Goal: Answer question/provide support

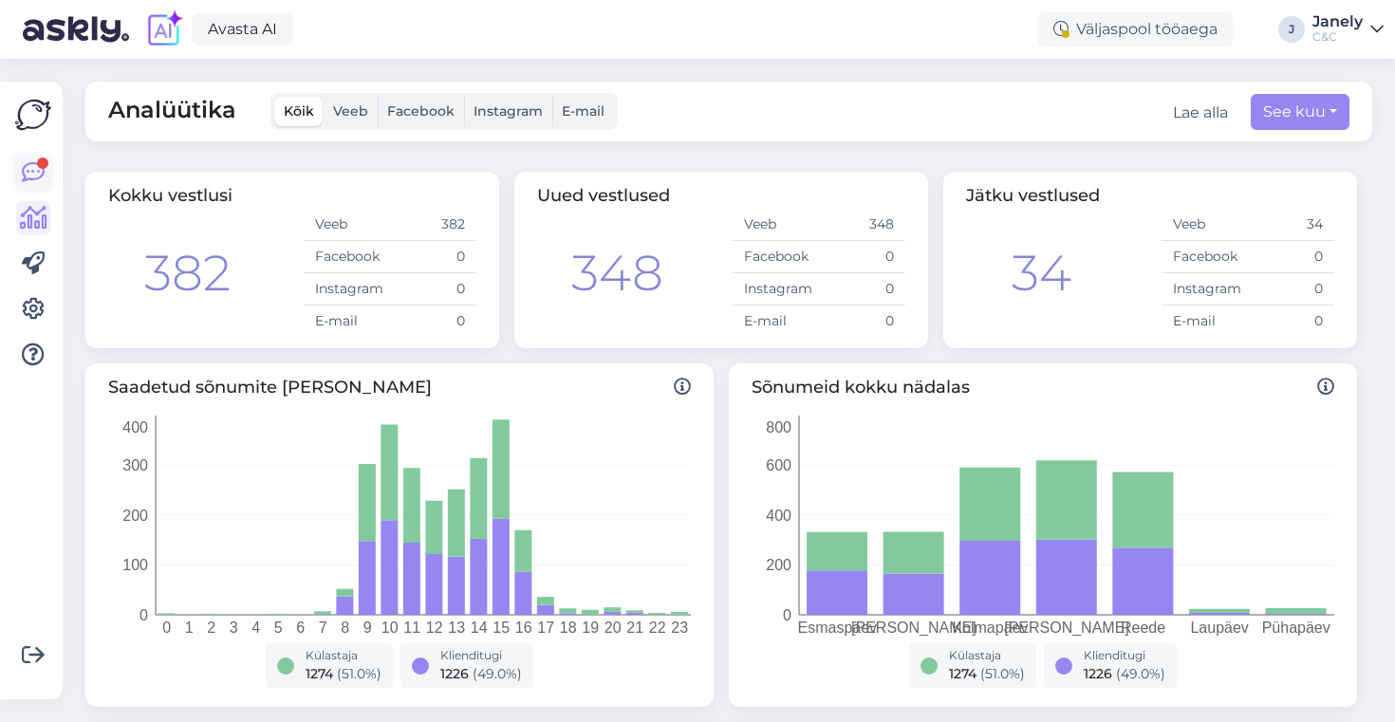
scroll to position [749, 0]
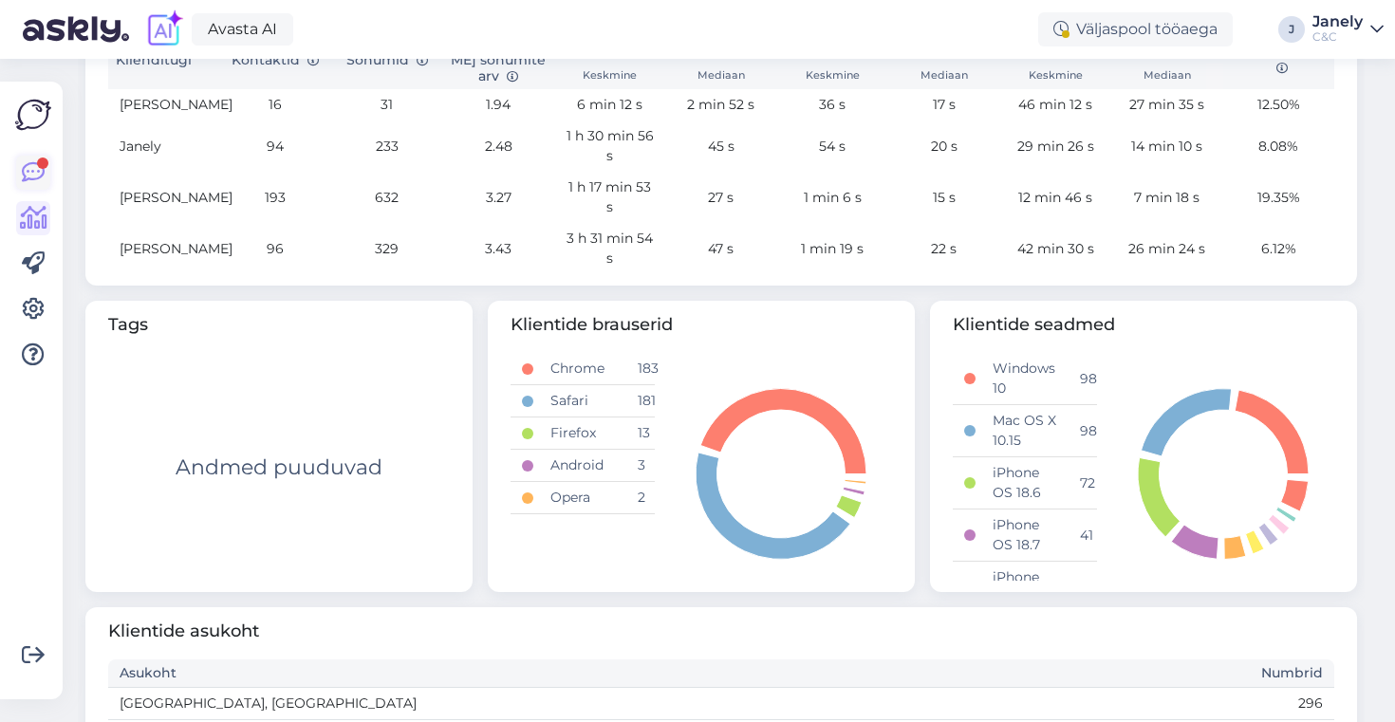
click at [31, 178] on icon at bounding box center [33, 172] width 23 height 23
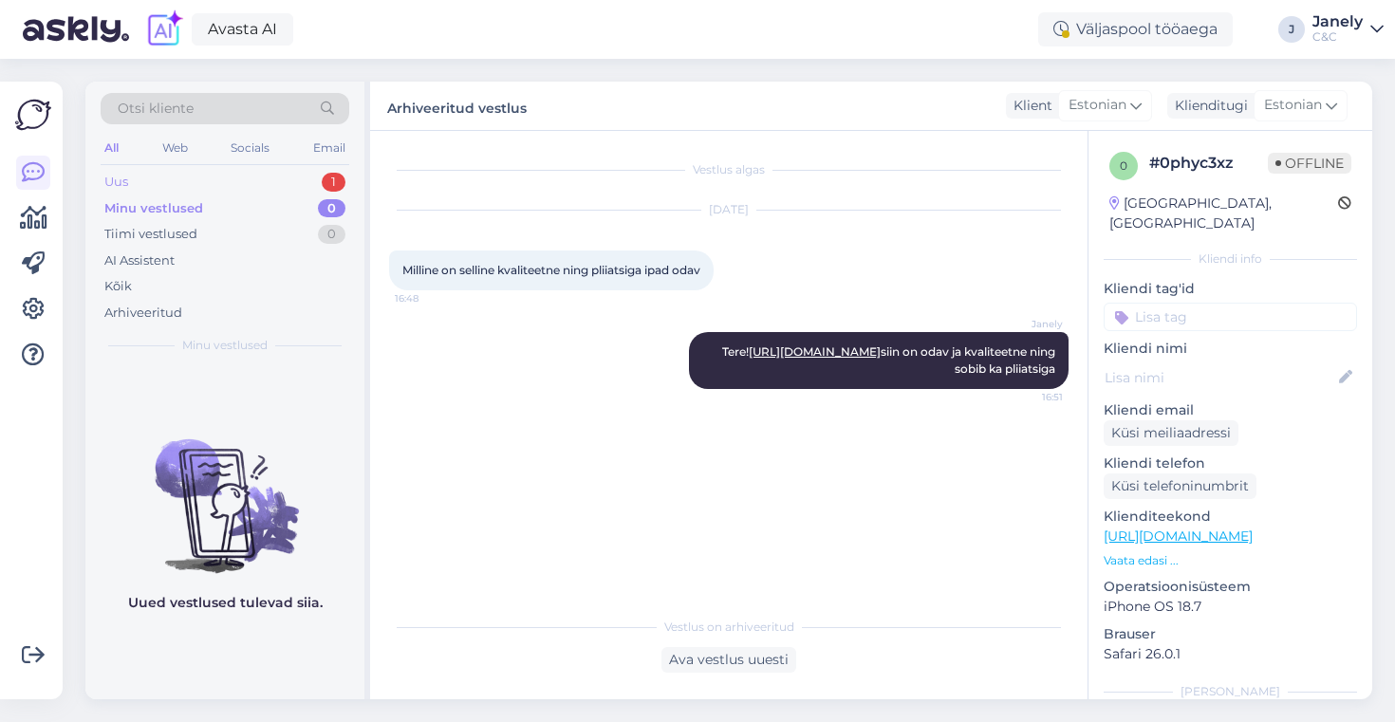
click at [231, 190] on div "Uus 1" at bounding box center [225, 182] width 249 height 27
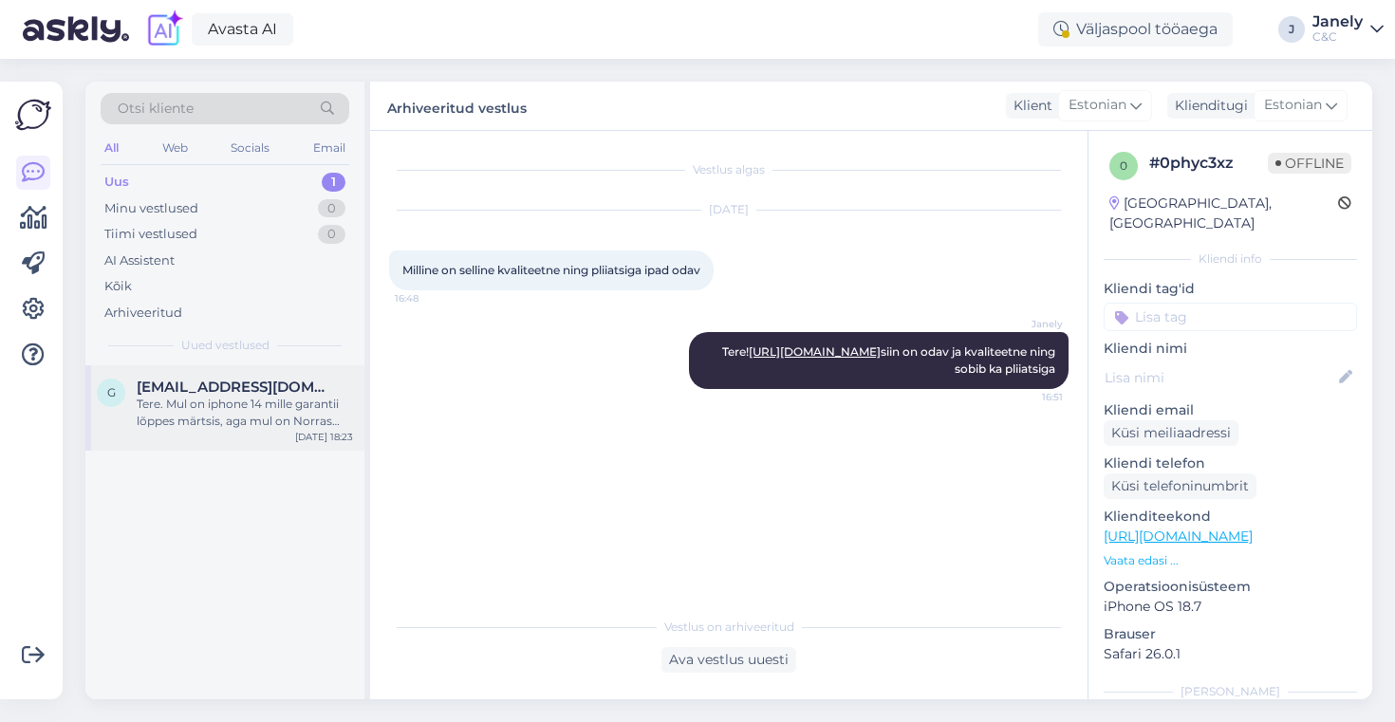
click at [253, 413] on div "Tere. Mul on iphone 14 mille garantii lõppes märtsis, aga mul on Norras tehtu a…" at bounding box center [245, 413] width 216 height 34
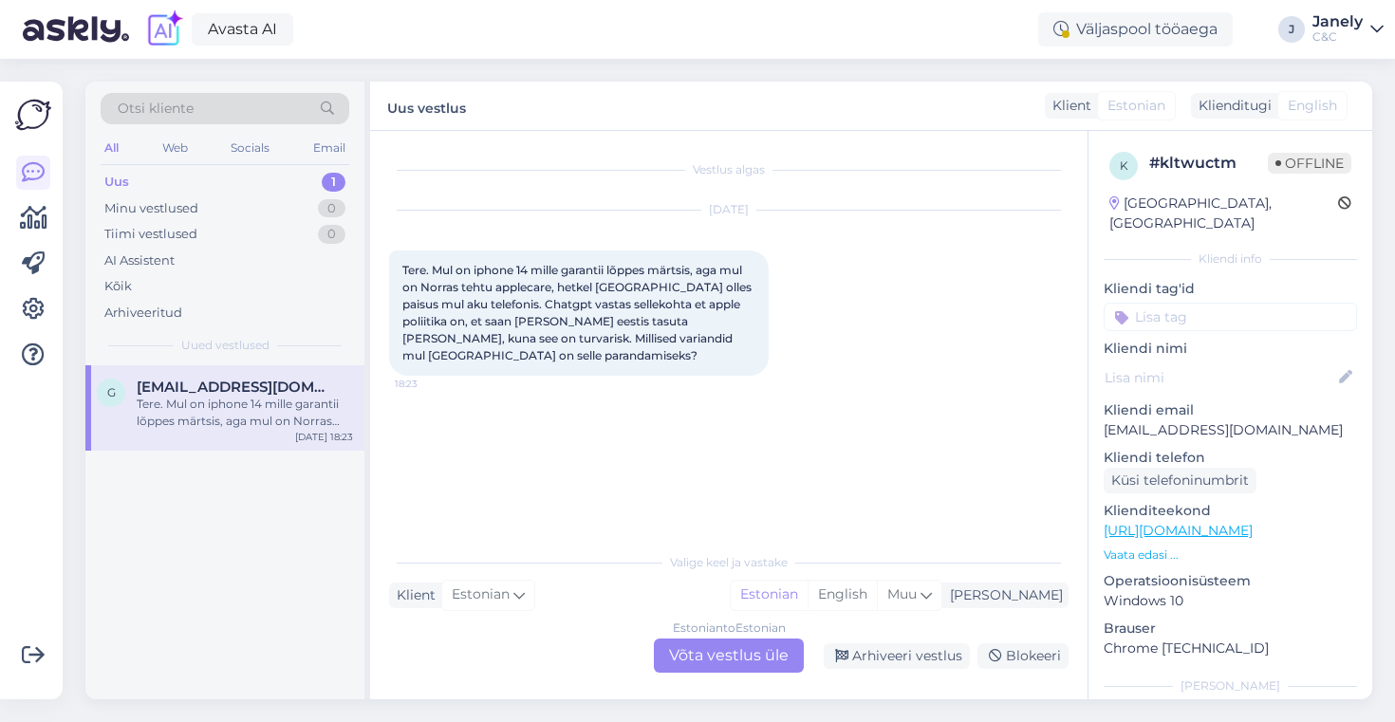
click at [740, 663] on div "Estonian to Estonian Võta vestlus üle" at bounding box center [729, 656] width 150 height 34
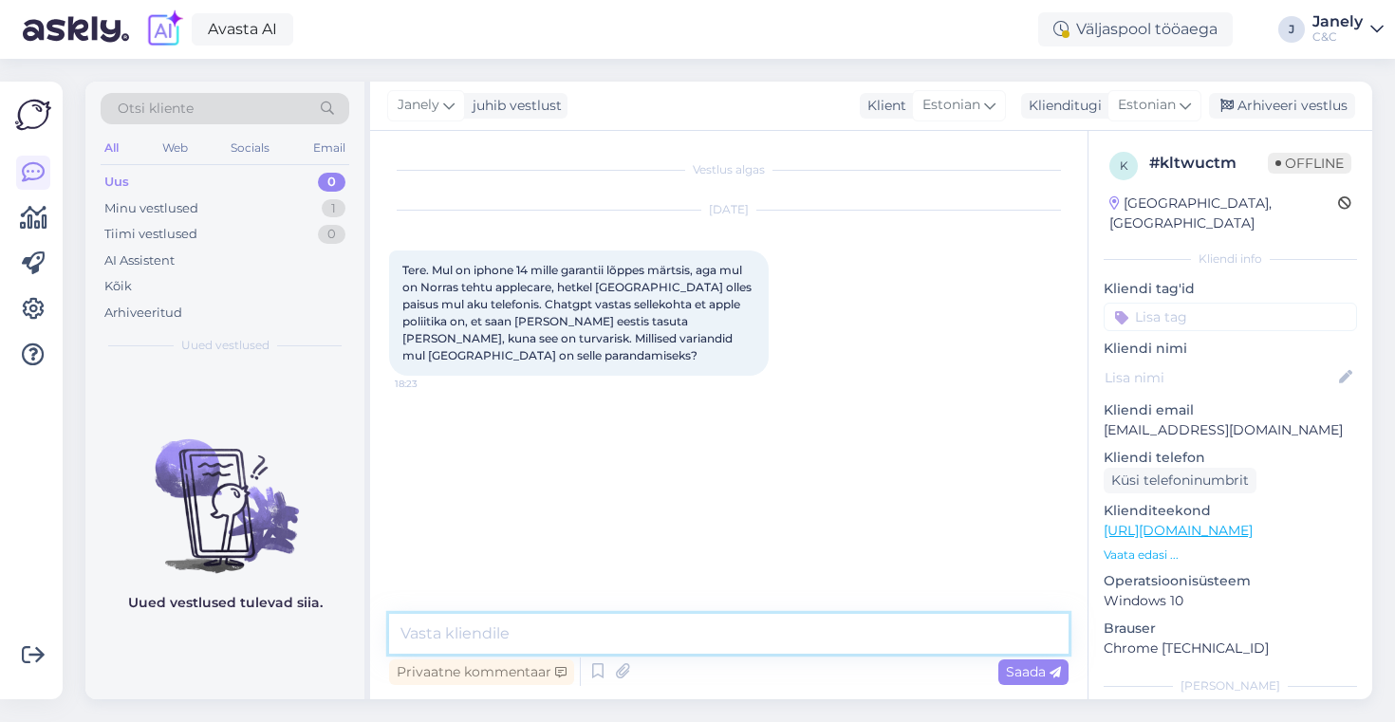
click at [692, 647] on textarea at bounding box center [729, 634] width 680 height 40
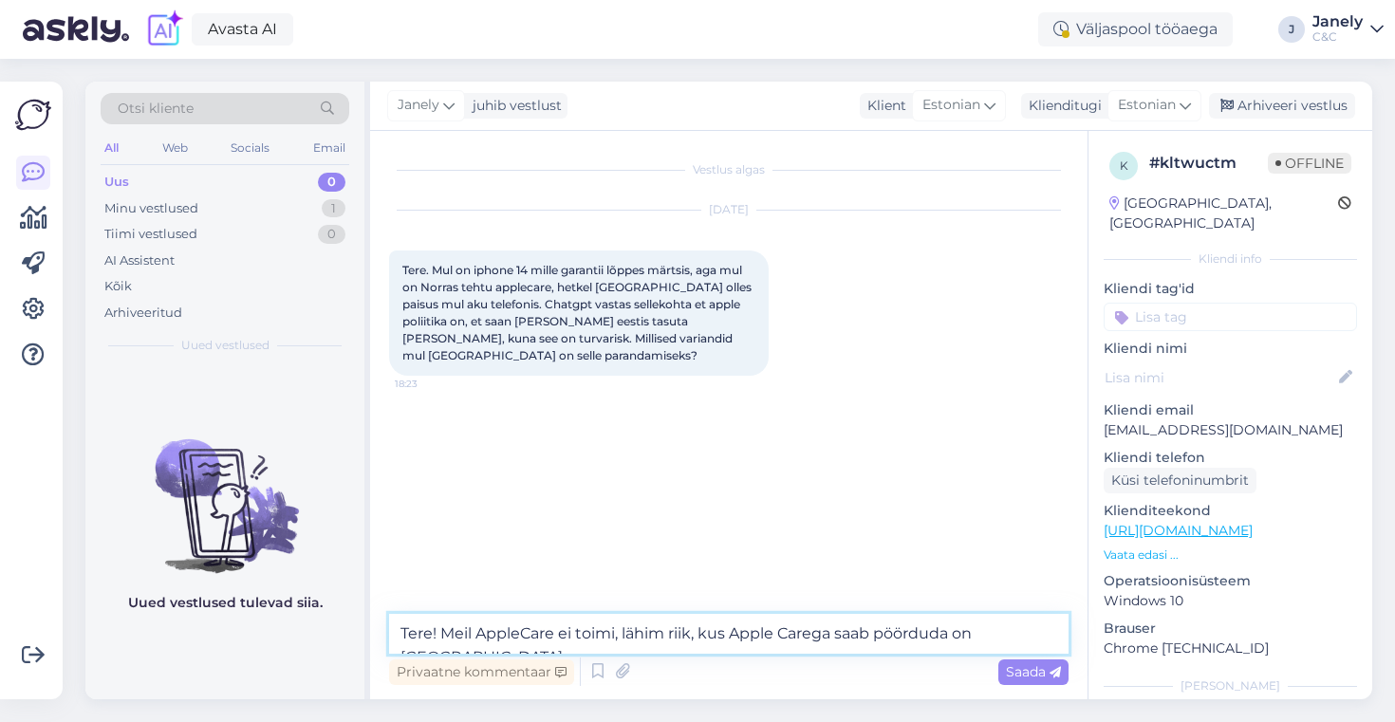
type textarea "Tere! Meil AppleCare ei toimi, lähim riik, kus Apple Carega saab pöörduda on [G…"
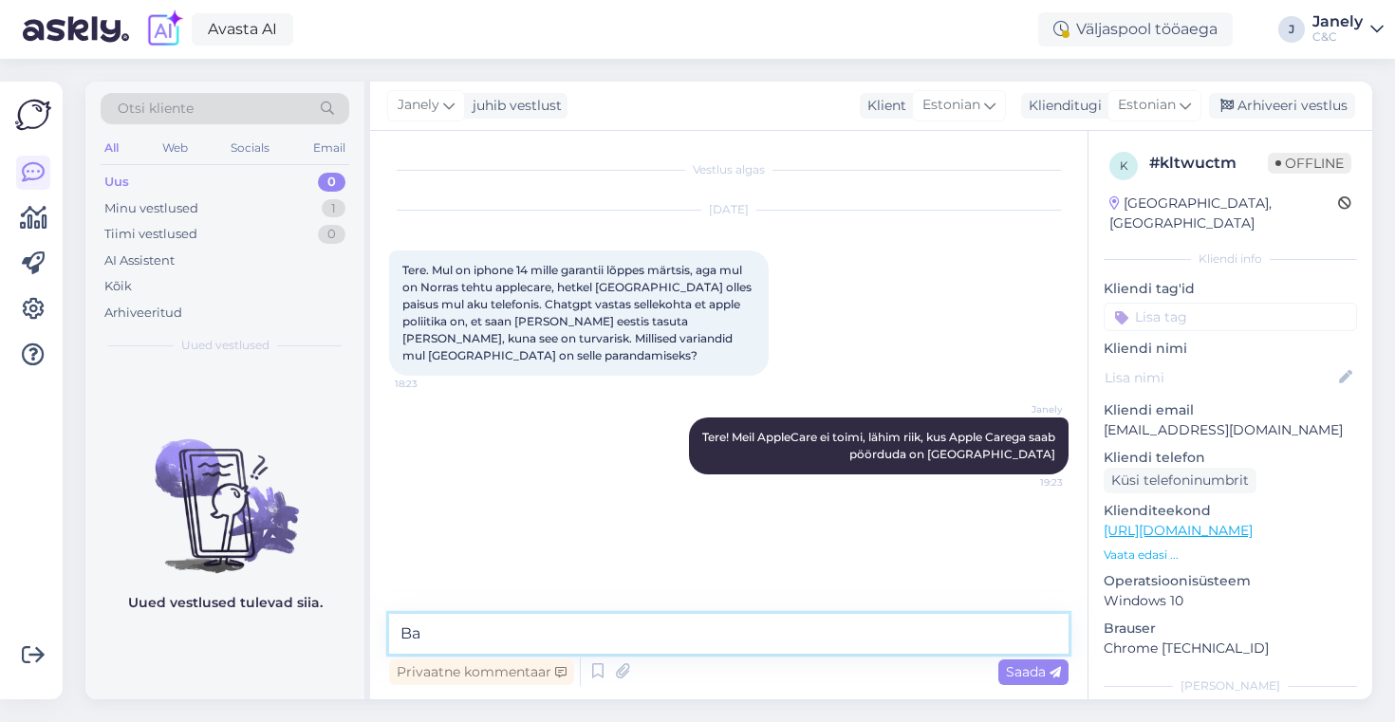
type textarea "B"
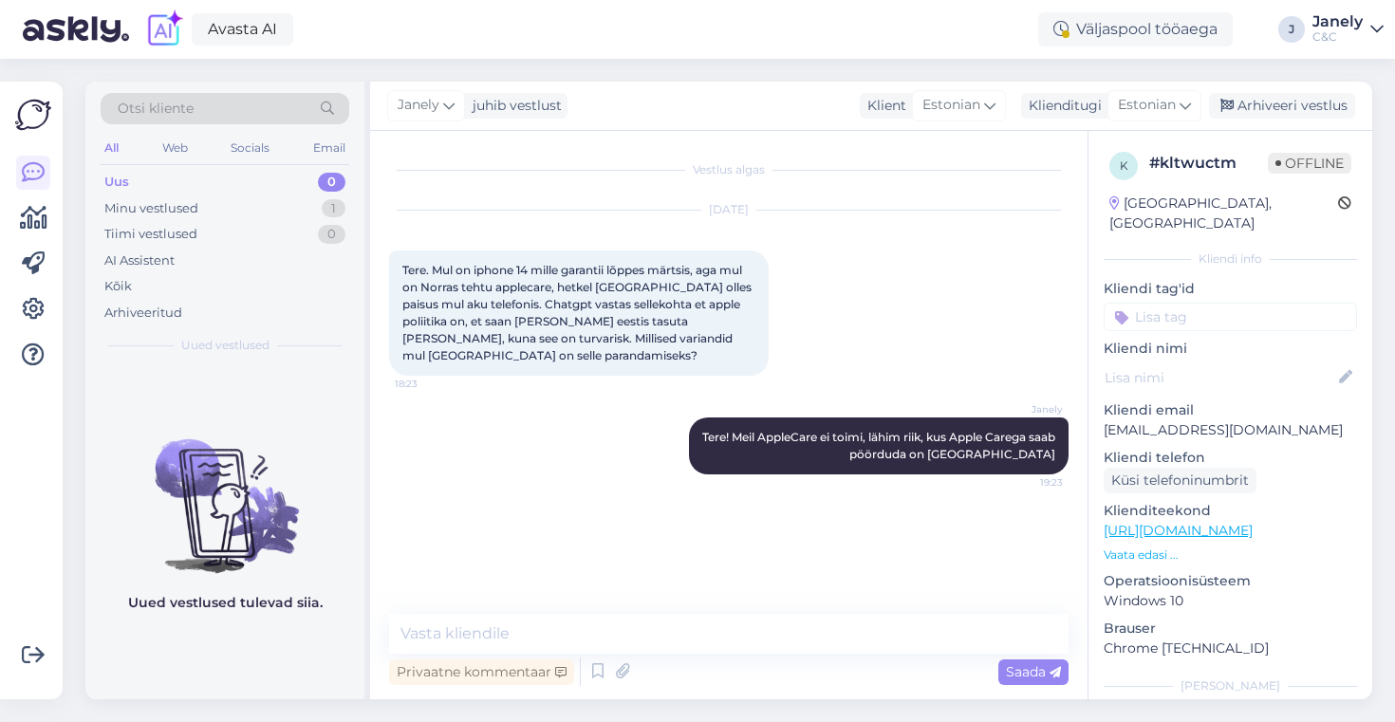
click at [271, 366] on div "Uued vestlused tulevad siia." at bounding box center [224, 532] width 279 height 334
click at [1280, 101] on div "Arhiveeri vestlus" at bounding box center [1282, 106] width 146 height 26
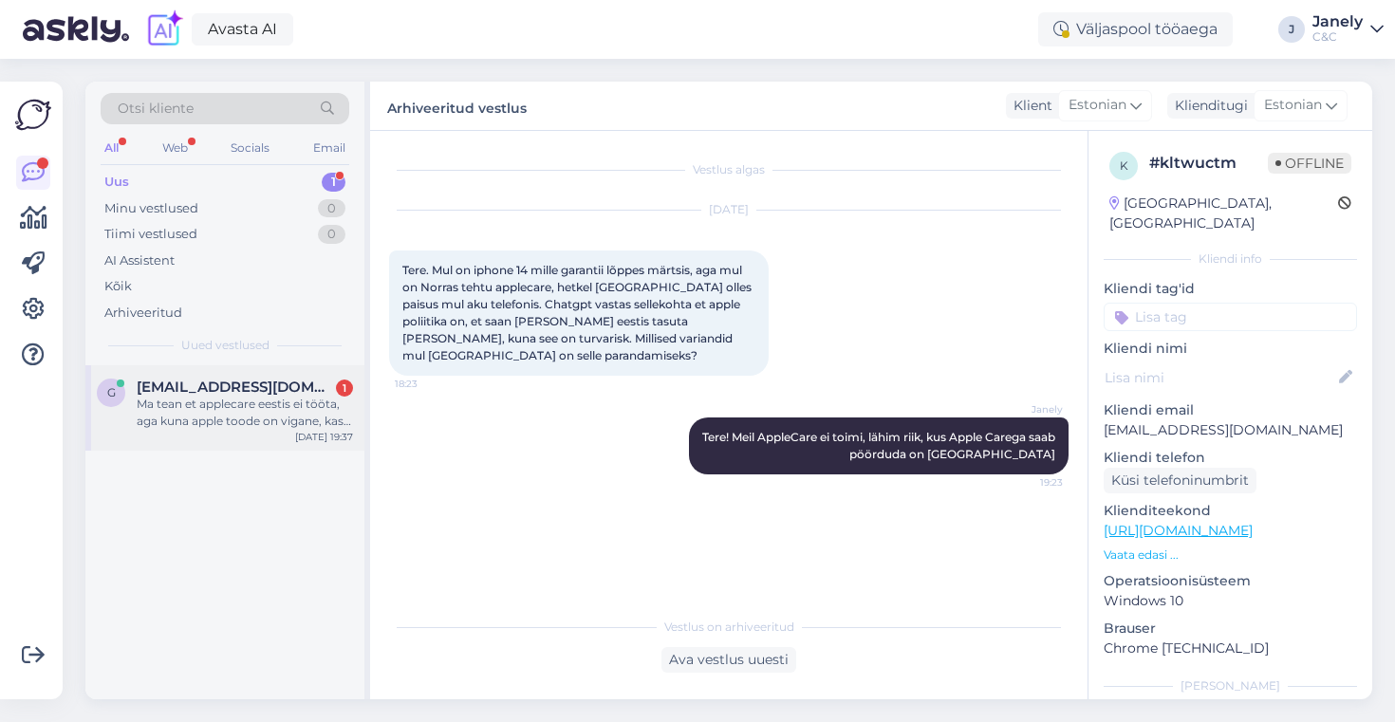
click at [238, 404] on div "Ma tean et applecare eestis ei tööta, aga kuna apple toode on vigane, kas teil …" at bounding box center [245, 413] width 216 height 34
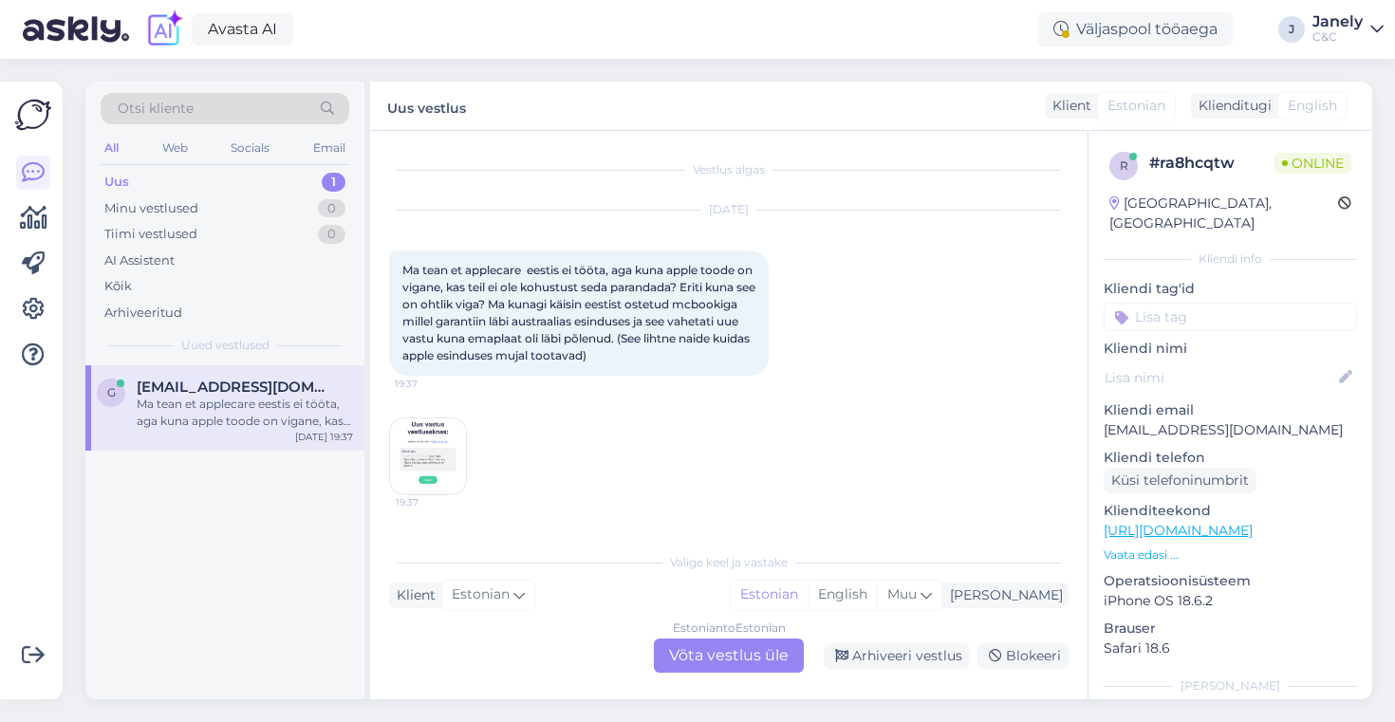
click at [435, 475] on img at bounding box center [428, 457] width 76 height 76
